Goal: Task Accomplishment & Management: Manage account settings

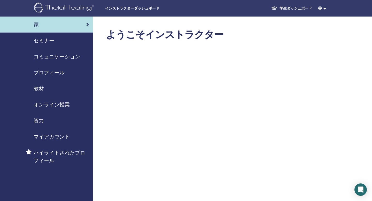
click at [47, 42] on span "セミナー" at bounding box center [44, 41] width 21 height 8
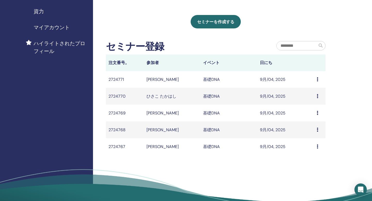
scroll to position [90, 0]
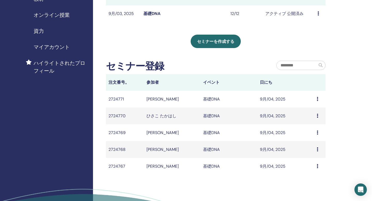
click at [317, 99] on icon at bounding box center [317, 99] width 2 height 4
click at [311, 104] on link "Message" at bounding box center [306, 102] width 17 height 5
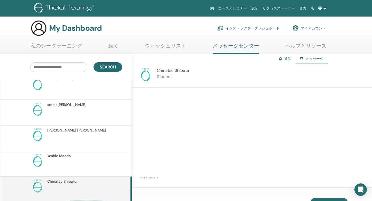
scroll to position [33, 0]
click at [236, 29] on link "インストラクターダッシュボード" at bounding box center [248, 27] width 62 height 11
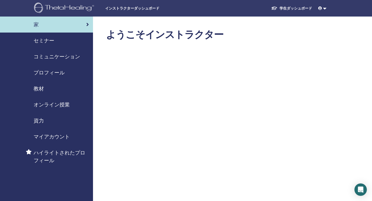
click at [46, 39] on span "セミナー" at bounding box center [44, 41] width 21 height 8
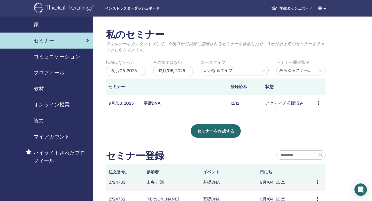
click at [319, 103] on div "プレビュー 編集 出席者 キャンセル" at bounding box center [319, 103] width 5 height 6
click at [311, 123] on link "出席者" at bounding box center [313, 122] width 12 height 5
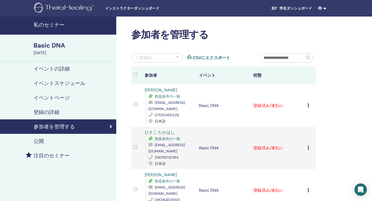
scroll to position [33, 0]
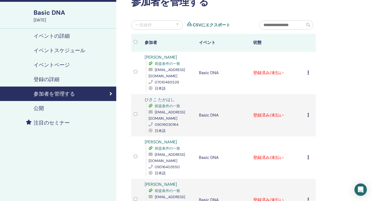
click at [307, 72] on icon at bounding box center [308, 72] width 2 height 4
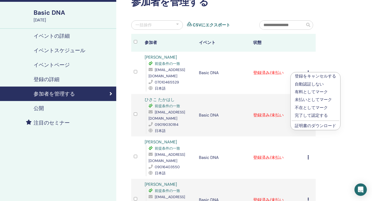
click at [306, 115] on p "完了して認定する" at bounding box center [314, 115] width 41 height 6
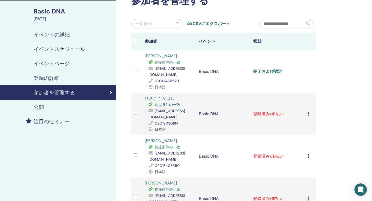
scroll to position [35, 0]
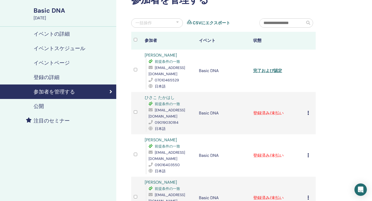
click at [307, 114] on icon at bounding box center [308, 113] width 2 height 4
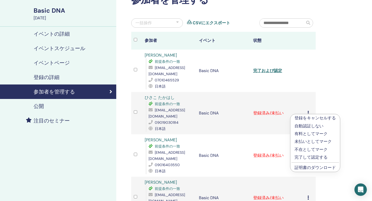
click at [316, 156] on p "完了して認定する" at bounding box center [314, 157] width 41 height 6
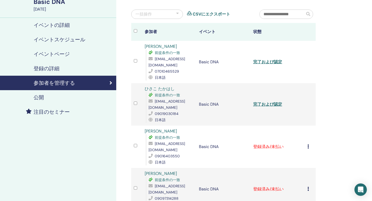
scroll to position [51, 0]
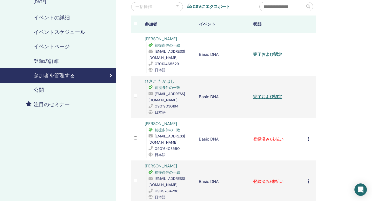
click at [306, 136] on td "登録をキャンセルする 自動認証しない 有料としてマーク 未払いとしてマーク 不在としてマーク 完了して認定する 証明書のダウンロード" at bounding box center [310, 139] width 11 height 42
click at [307, 136] on td "登録をキャンセルする 自動認証しない 有料としてマーク 未払いとしてマーク 不在としてマーク 完了して認定する 証明書のダウンロード" at bounding box center [310, 139] width 11 height 42
click at [307, 137] on icon at bounding box center [308, 139] width 2 height 4
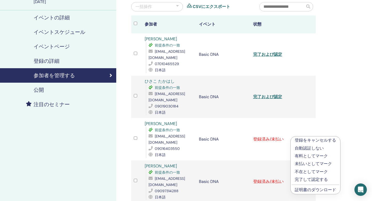
click at [315, 179] on p "完了して認定する" at bounding box center [314, 179] width 41 height 6
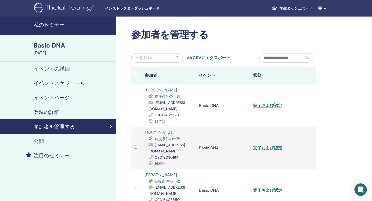
scroll to position [104, 0]
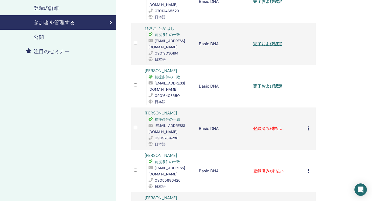
click at [308, 126] on icon at bounding box center [308, 128] width 2 height 4
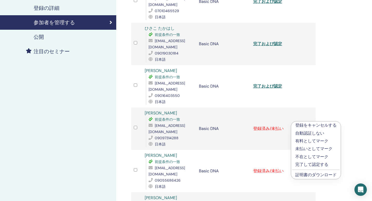
click at [307, 163] on p "完了して認定する" at bounding box center [315, 164] width 41 height 6
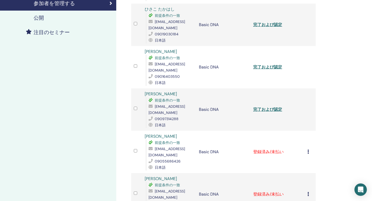
scroll to position [124, 0]
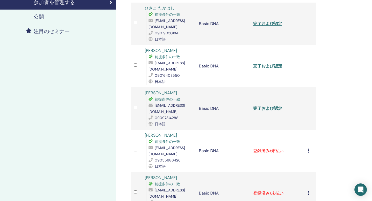
click at [307, 148] on icon at bounding box center [308, 150] width 2 height 4
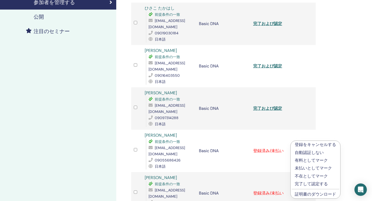
click at [305, 183] on p "完了して認定する" at bounding box center [314, 184] width 41 height 6
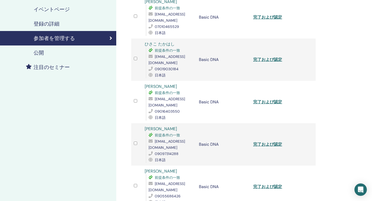
scroll to position [159, 0]
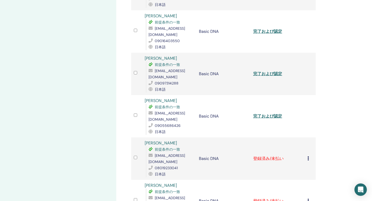
click at [308, 156] on icon at bounding box center [308, 158] width 2 height 4
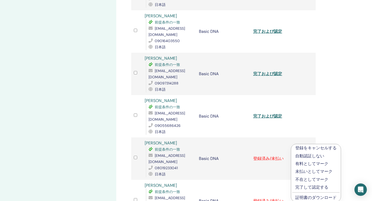
click at [311, 188] on p "完了して認定する" at bounding box center [315, 187] width 41 height 6
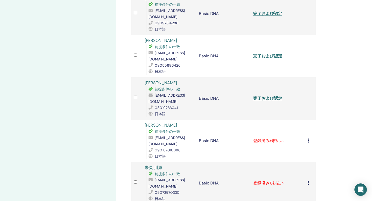
scroll to position [219, 0]
click at [308, 138] on icon at bounding box center [308, 140] width 2 height 4
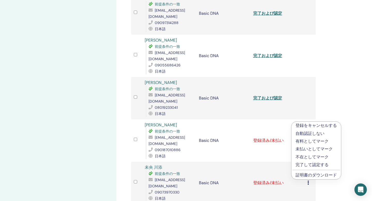
click at [304, 164] on p "完了して認定する" at bounding box center [315, 165] width 41 height 6
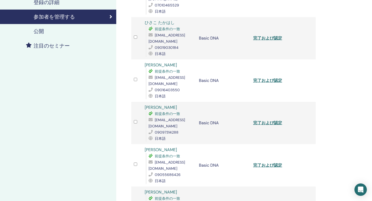
scroll to position [253, 0]
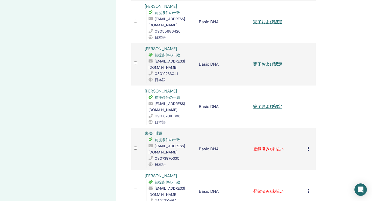
click at [309, 146] on div "登録をキャンセルする 自動認証しない 有料としてマーク 未払いとしてマーク 不在としてマーク 完了して認定する 証明書のダウンロード" at bounding box center [310, 149] width 6 height 6
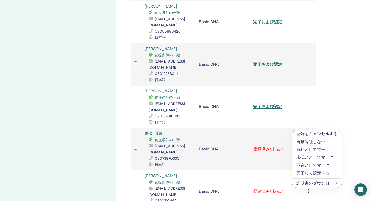
click at [308, 173] on p "完了して認定する" at bounding box center [316, 173] width 41 height 6
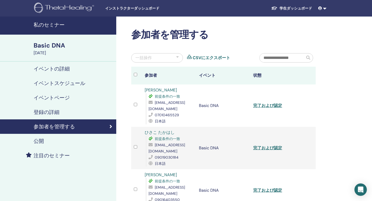
click at [163, 138] on span "前提条件の一致" at bounding box center [167, 138] width 25 height 5
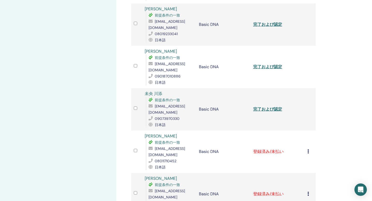
scroll to position [306, 0]
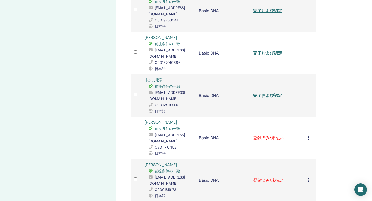
click at [308, 135] on icon at bounding box center [308, 137] width 2 height 4
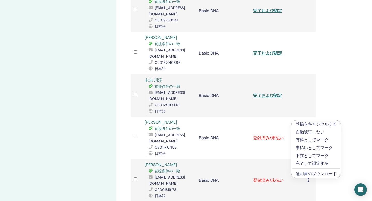
click at [309, 163] on p "完了して認定する" at bounding box center [315, 163] width 41 height 6
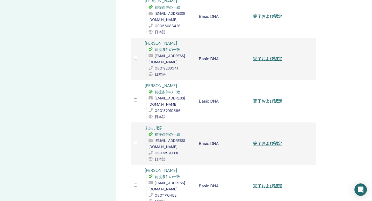
scroll to position [411, 0]
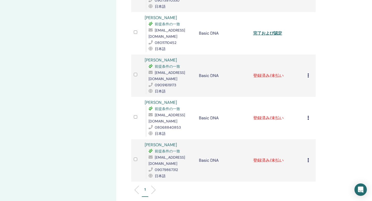
click at [307, 73] on icon at bounding box center [308, 75] width 2 height 4
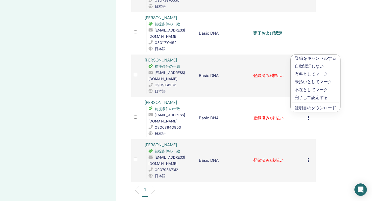
click at [307, 98] on p "完了して認定する" at bounding box center [314, 97] width 41 height 6
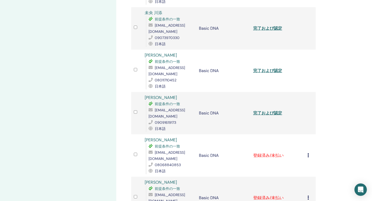
scroll to position [454, 0]
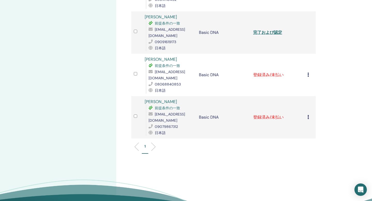
click at [308, 73] on icon at bounding box center [308, 75] width 2 height 4
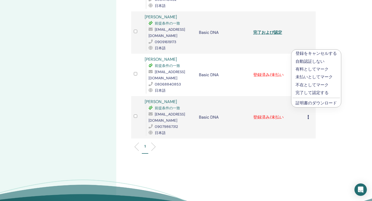
click at [311, 93] on p "完了して認定する" at bounding box center [315, 93] width 41 height 6
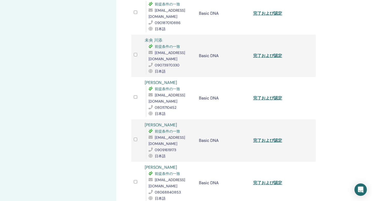
scroll to position [450, 0]
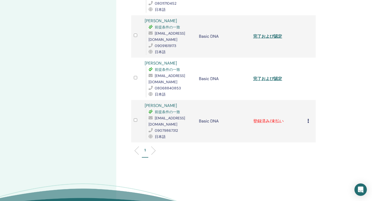
click at [307, 119] on icon at bounding box center [308, 121] width 2 height 4
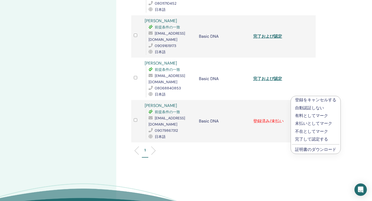
click at [310, 140] on p "完了して認定する" at bounding box center [315, 139] width 41 height 6
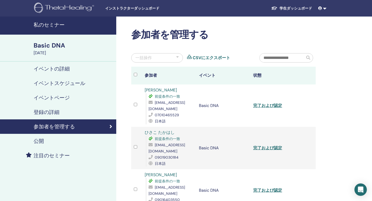
click at [39, 71] on h4 "イベントの詳細" at bounding box center [52, 69] width 36 height 6
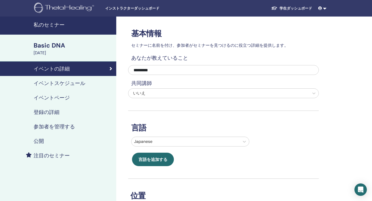
click at [51, 81] on h4 "イベントスケジュール" at bounding box center [60, 83] width 52 height 6
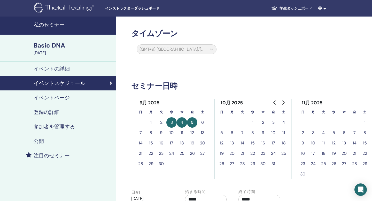
click at [52, 99] on h4 "イベントページ" at bounding box center [52, 97] width 36 height 6
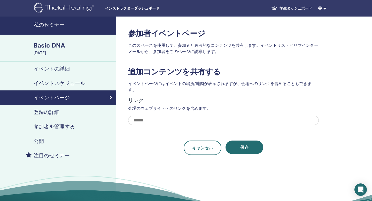
click at [50, 111] on h4 "登録の詳細" at bounding box center [47, 112] width 26 height 6
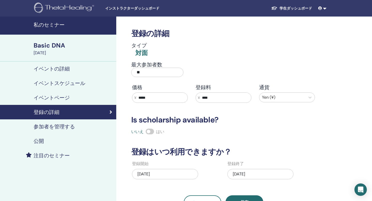
click at [49, 25] on h4 "私のセミナー" at bounding box center [73, 25] width 79 height 6
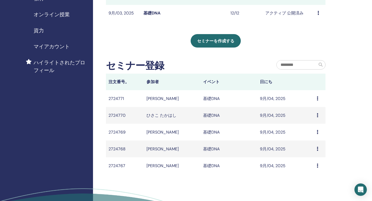
scroll to position [112, 0]
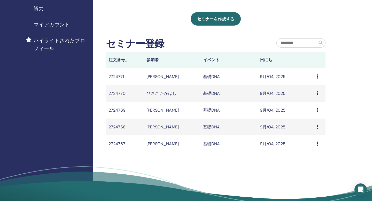
click at [316, 76] on td "Message" at bounding box center [319, 76] width 11 height 17
click at [355, 73] on div "私のセミナー フィルターをカスタマイズして、今後 3 か月以降に開催されるセミナーを検索したり、3 か月以上前のセミナーをチェックしたりできます。 以前はなか…" at bounding box center [232, 61] width 279 height 313
click at [316, 76] on td "Message" at bounding box center [319, 76] width 11 height 17
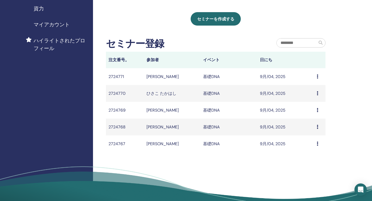
click at [317, 76] on icon at bounding box center [317, 76] width 2 height 4
click at [303, 82] on link "Message" at bounding box center [306, 80] width 17 height 5
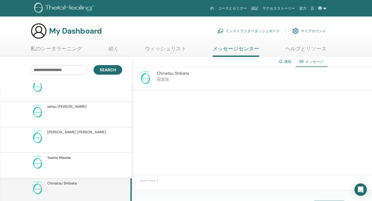
click at [182, 74] on span "Chinatsu Shibata" at bounding box center [173, 72] width 32 height 5
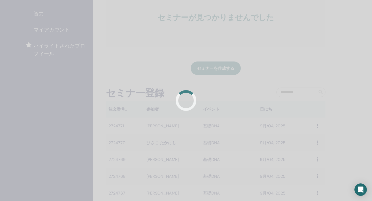
scroll to position [112, 0]
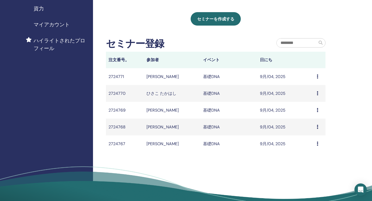
click at [317, 75] on icon at bounding box center [317, 76] width 2 height 4
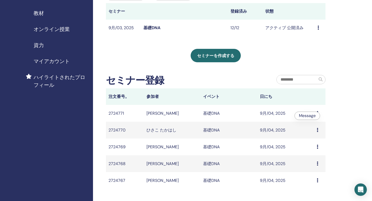
scroll to position [110, 0]
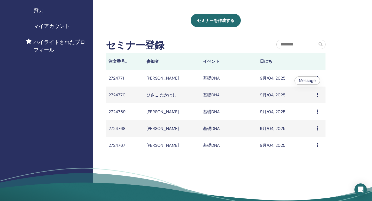
click at [318, 96] on div "Message" at bounding box center [319, 95] width 6 height 6
click at [318, 93] on div "Message" at bounding box center [319, 95] width 6 height 6
click at [312, 97] on link "Message" at bounding box center [307, 96] width 17 height 5
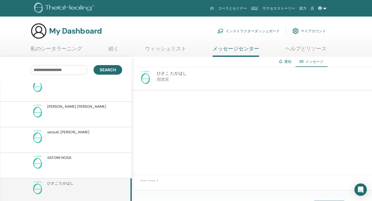
click at [146, 78] on img at bounding box center [145, 77] width 14 height 14
